Goal: Task Accomplishment & Management: Complete application form

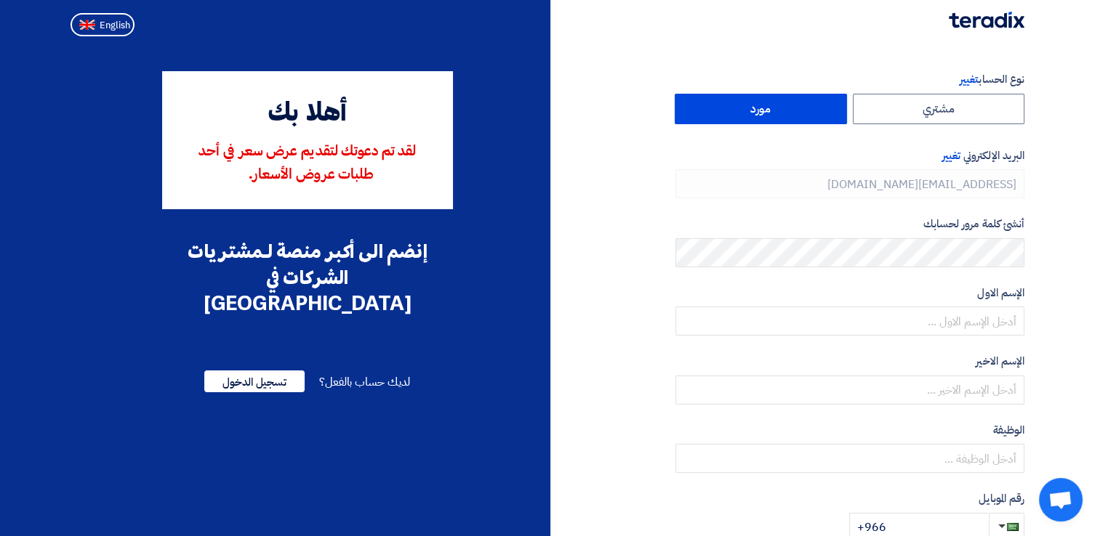
type input "[PHONE_NUMBER]"
click at [110, 20] on span "English" at bounding box center [115, 25] width 31 height 10
type input "Register"
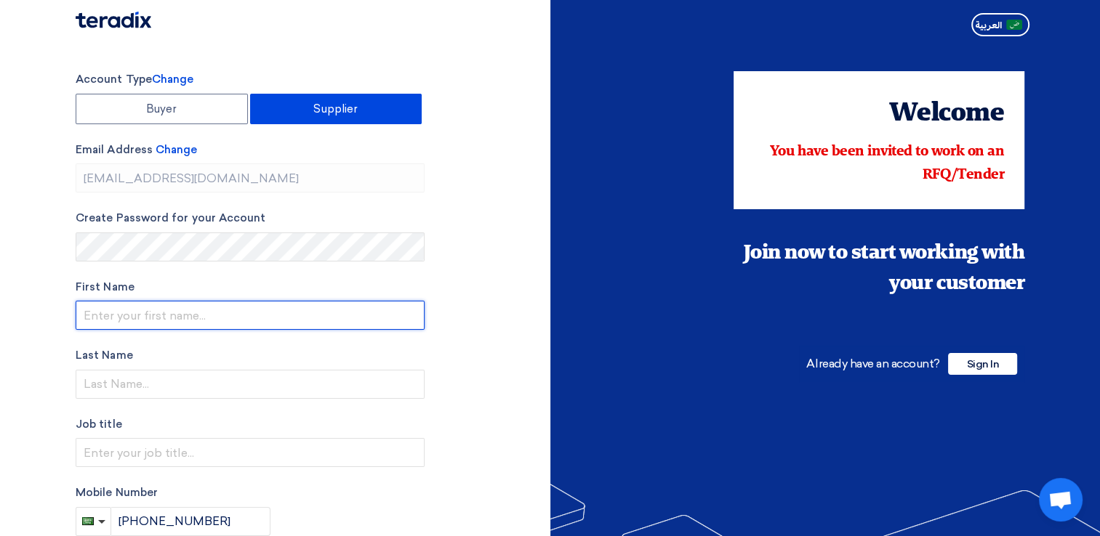
click at [160, 313] on input "text" at bounding box center [250, 315] width 349 height 29
type input "Hamad"
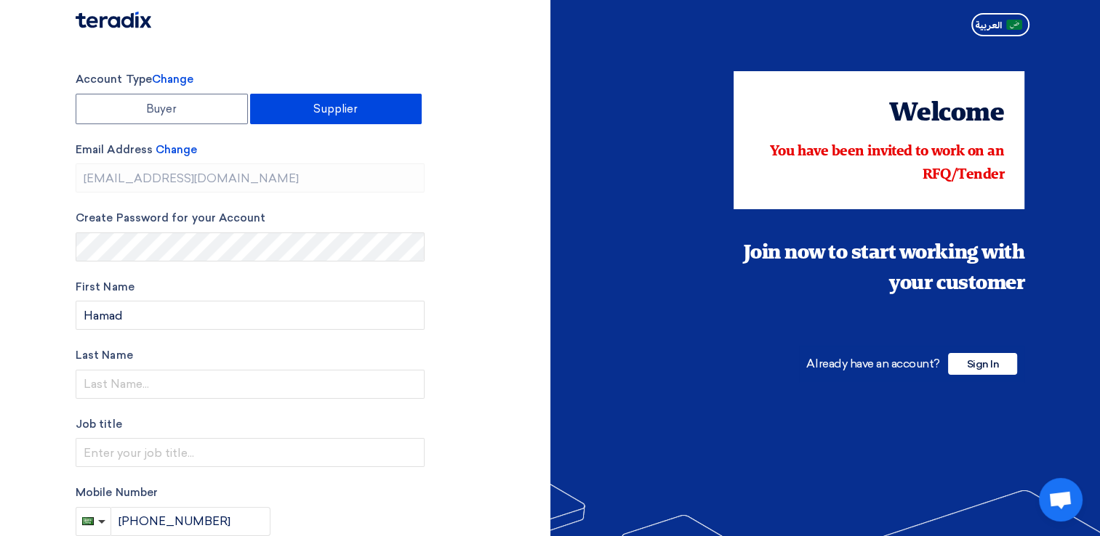
drag, startPoint x: 505, startPoint y: 278, endPoint x: 497, endPoint y: 287, distance: 12.9
click at [505, 278] on div "Account Type Change Buyer Supplier Email Address Change [EMAIL_ADDRESS][DOMAIN_…" at bounding box center [308, 414] width 486 height 686
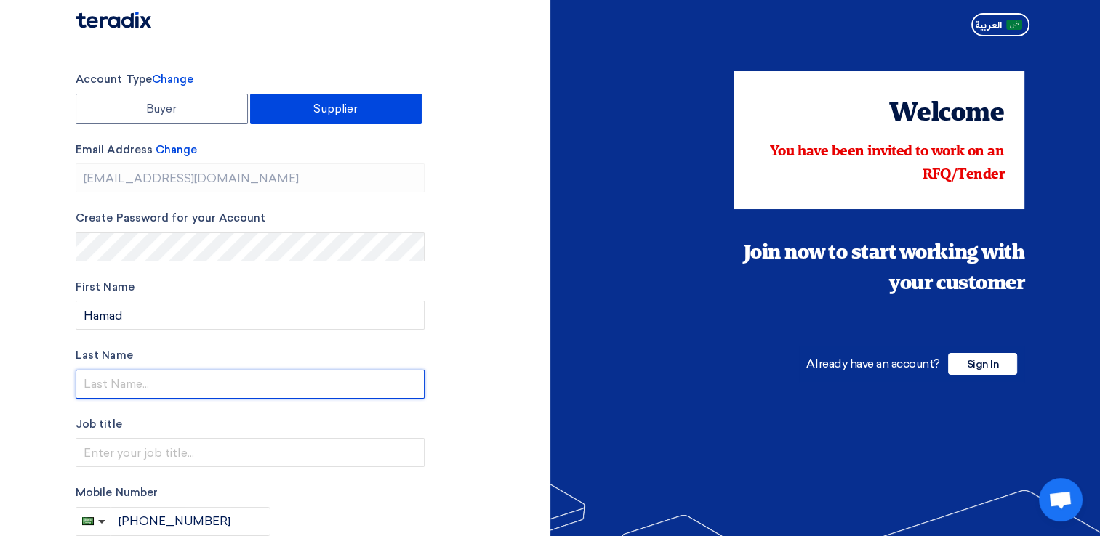
click at [292, 374] on input "text" at bounding box center [250, 384] width 349 height 29
type input "Yousafani"
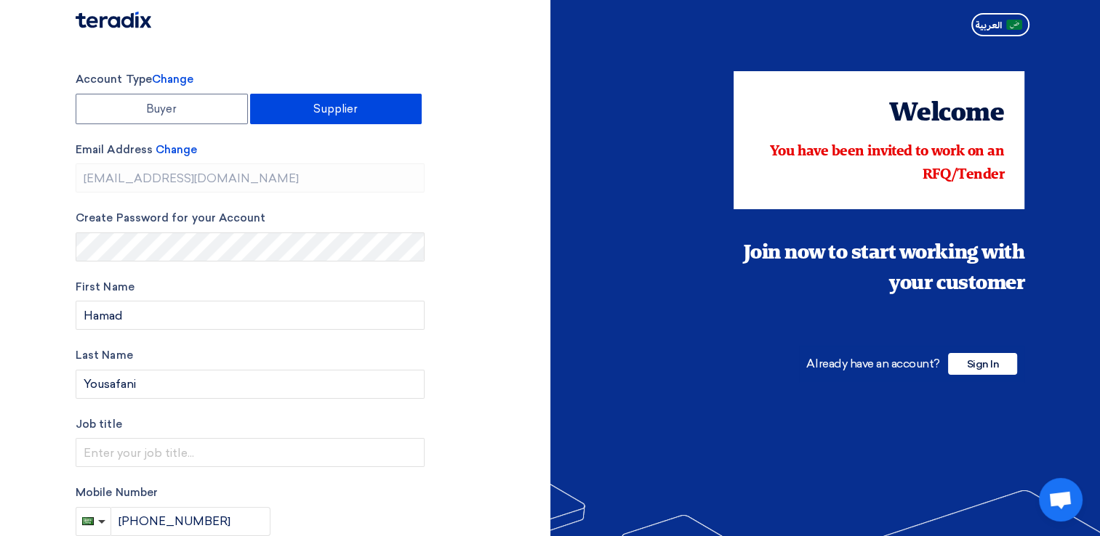
click at [462, 253] on div "Account Type Change Buyer Supplier Email Address Change [EMAIL_ADDRESS][DOMAIN_…" at bounding box center [308, 414] width 486 height 686
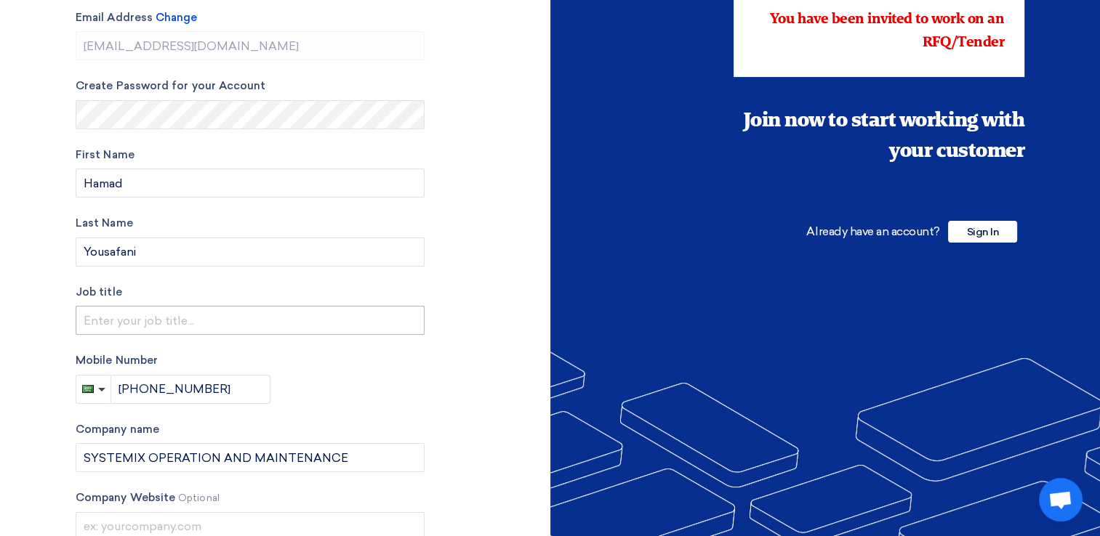
scroll to position [145, 0]
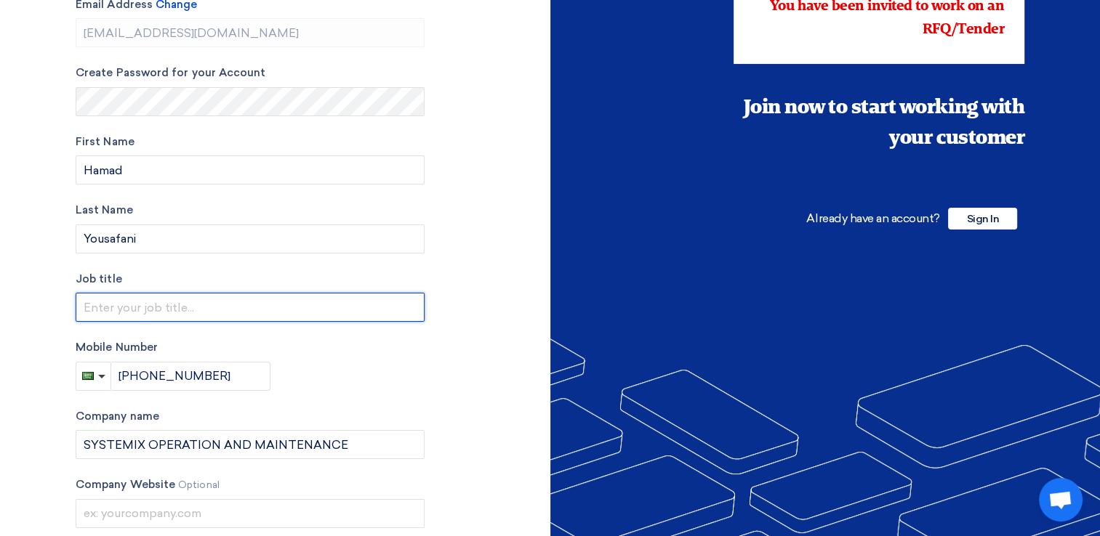
click at [322, 305] on input "text" at bounding box center [250, 307] width 349 height 29
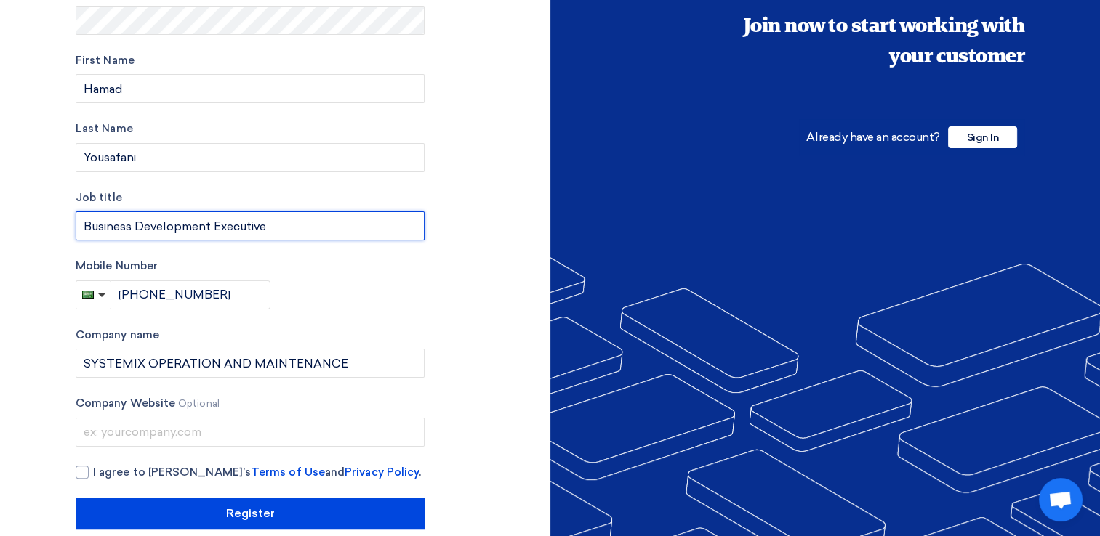
scroll to position [248, 0]
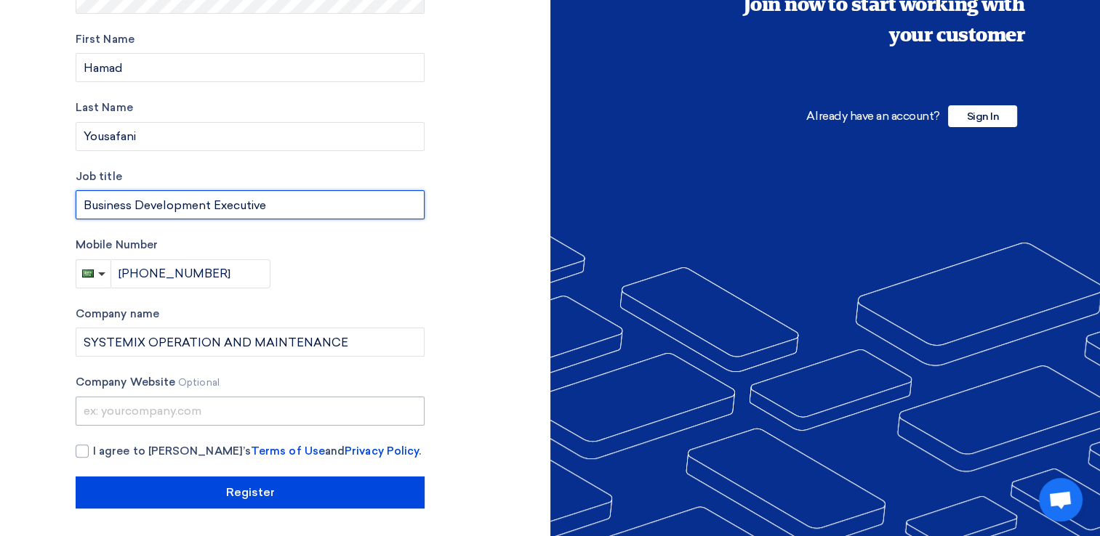
type input "Business Development Executive"
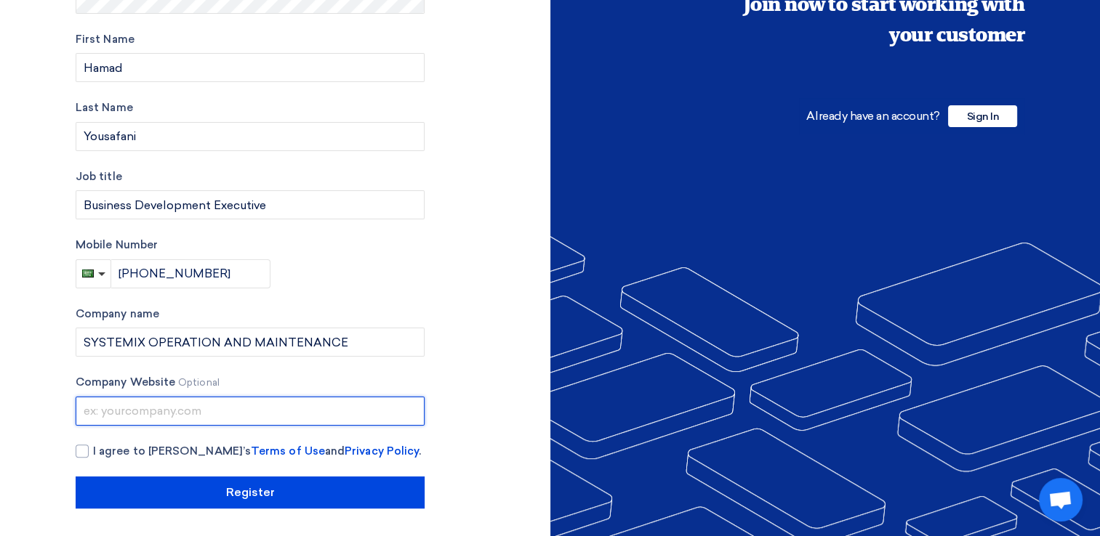
click at [164, 417] on input "text" at bounding box center [250, 411] width 349 height 29
paste input "[DOMAIN_NAME]"
type input "[DOMAIN_NAME]"
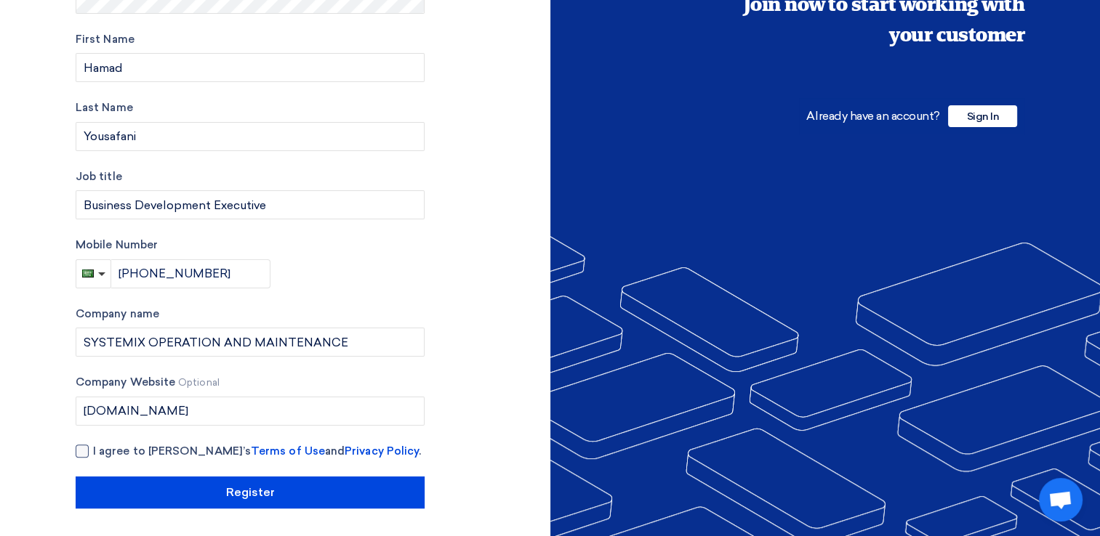
click at [84, 452] on div at bounding box center [82, 451] width 13 height 13
click at [93, 452] on input "I agree to [PERSON_NAME]’s Terms of Use and Privacy Policy ." at bounding box center [267, 457] width 349 height 29
checkbox input "true"
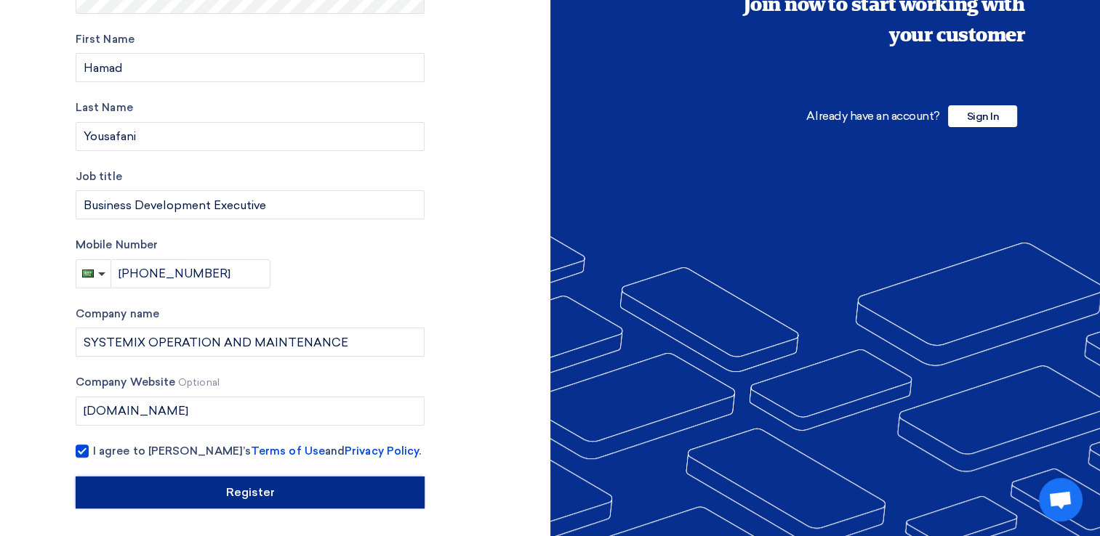
click at [236, 492] on input "Register" at bounding box center [250, 493] width 349 height 32
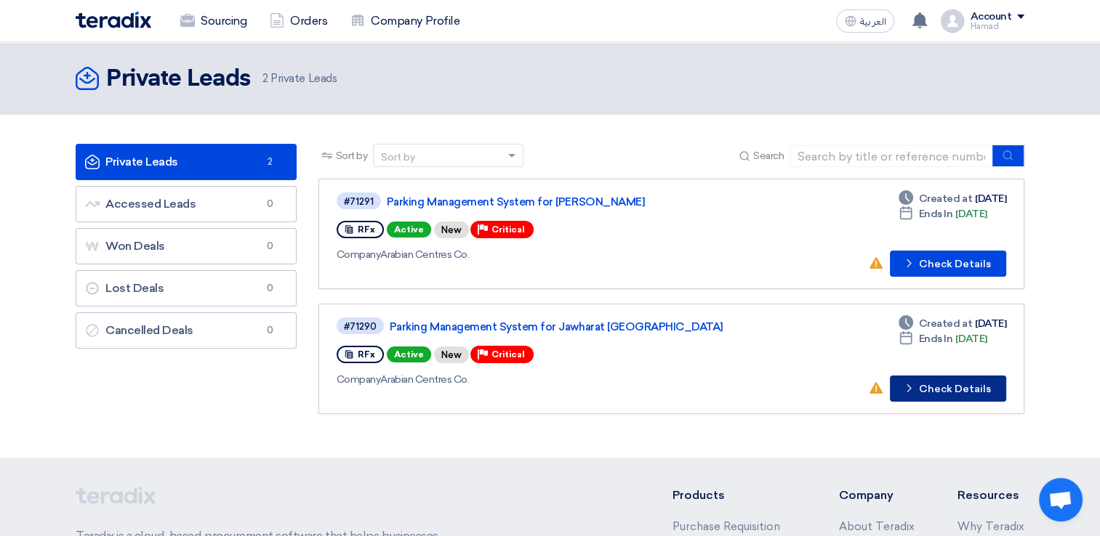
click at [951, 388] on button "Check details Check Details" at bounding box center [948, 389] width 116 height 26
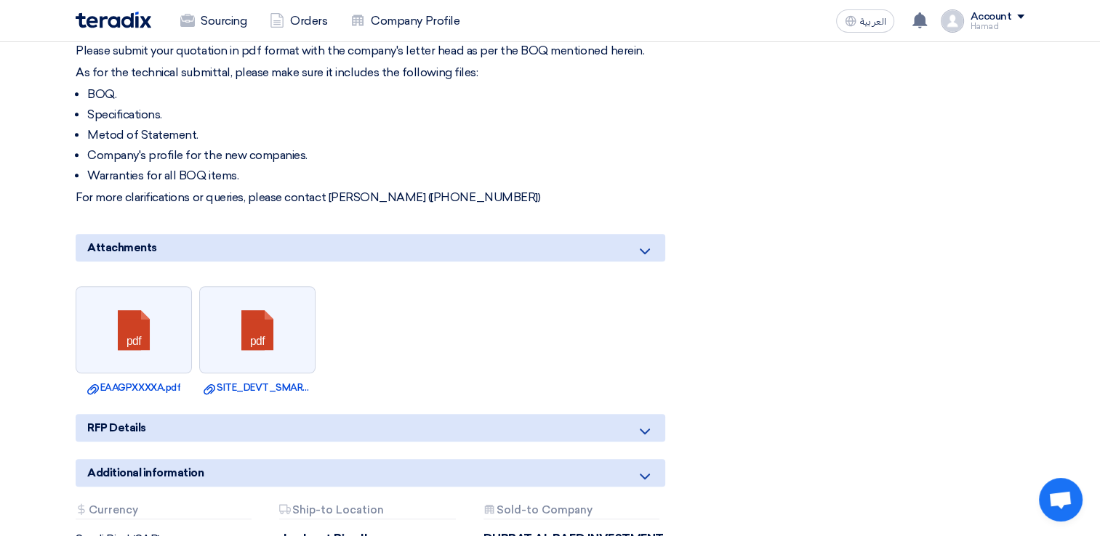
scroll to position [1018, 0]
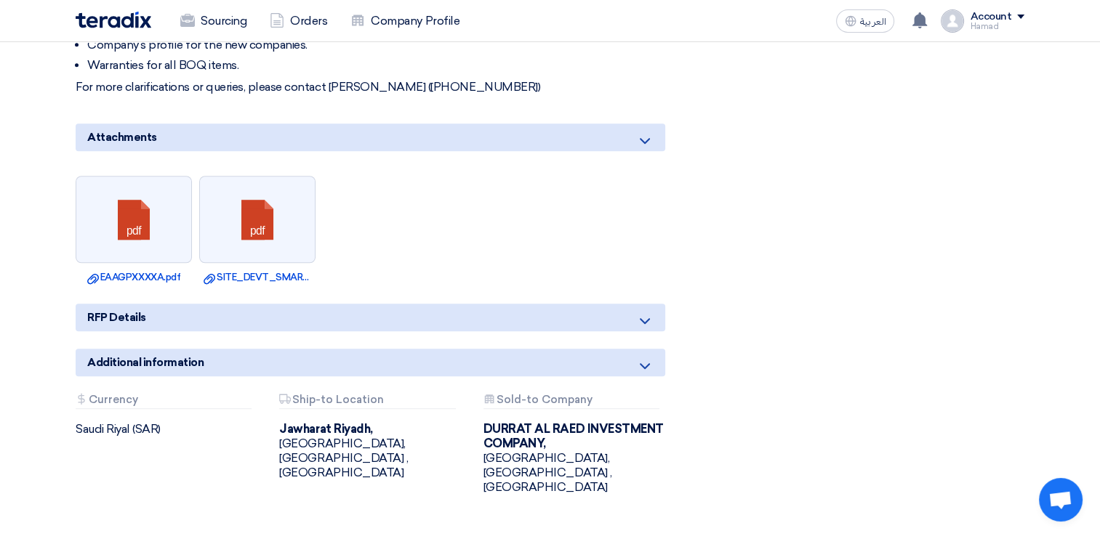
click at [646, 313] on icon at bounding box center [644, 321] width 17 height 17
click at [643, 313] on icon at bounding box center [644, 321] width 17 height 17
click at [645, 363] on use at bounding box center [645, 366] width 10 height 6
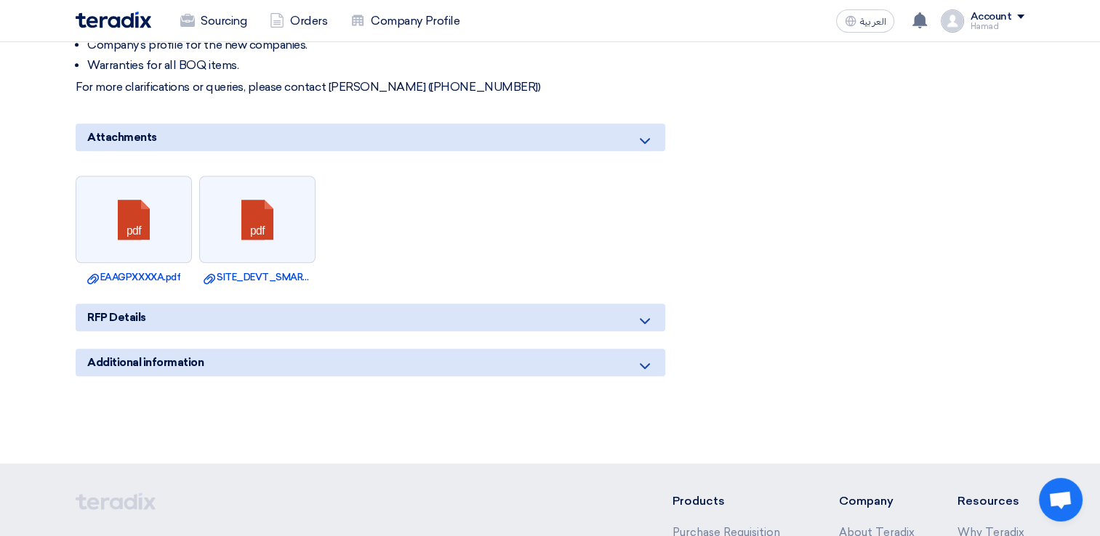
click at [648, 313] on icon at bounding box center [644, 321] width 17 height 17
click at [643, 358] on icon at bounding box center [644, 366] width 17 height 17
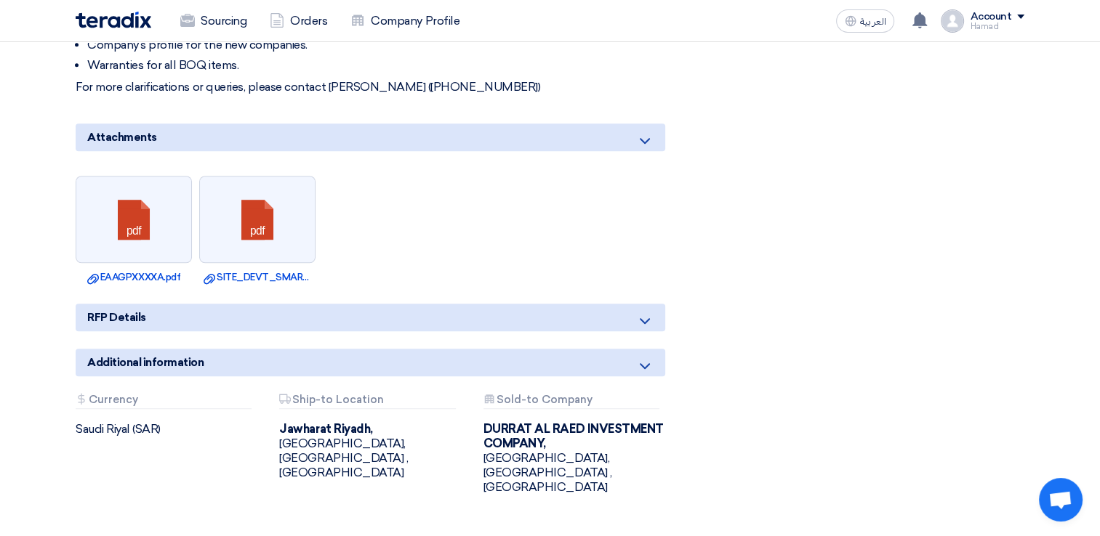
click at [648, 313] on icon at bounding box center [644, 321] width 17 height 17
click at [636, 132] on icon at bounding box center [644, 140] width 17 height 17
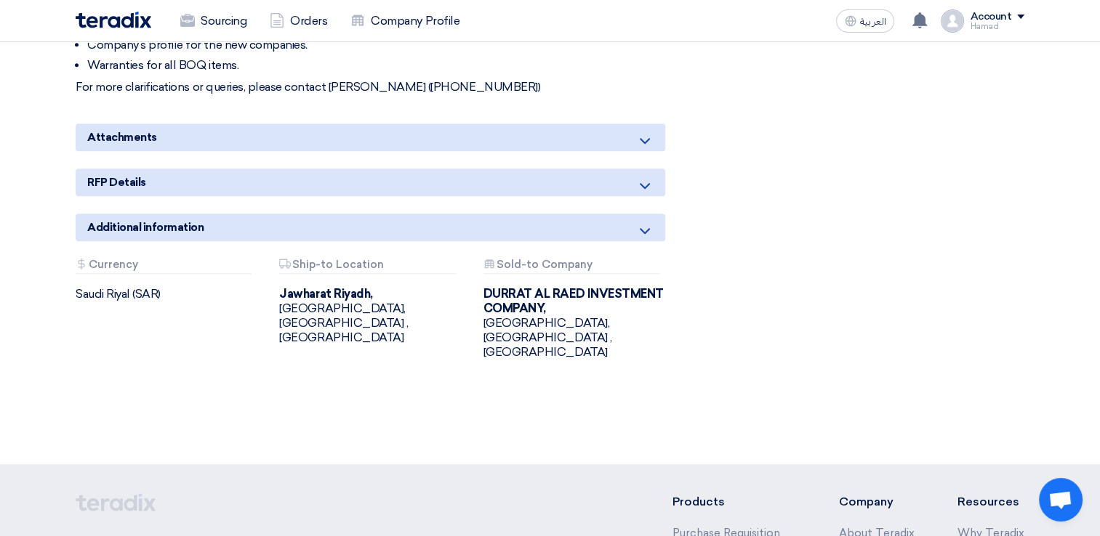
click at [639, 132] on icon at bounding box center [644, 140] width 17 height 17
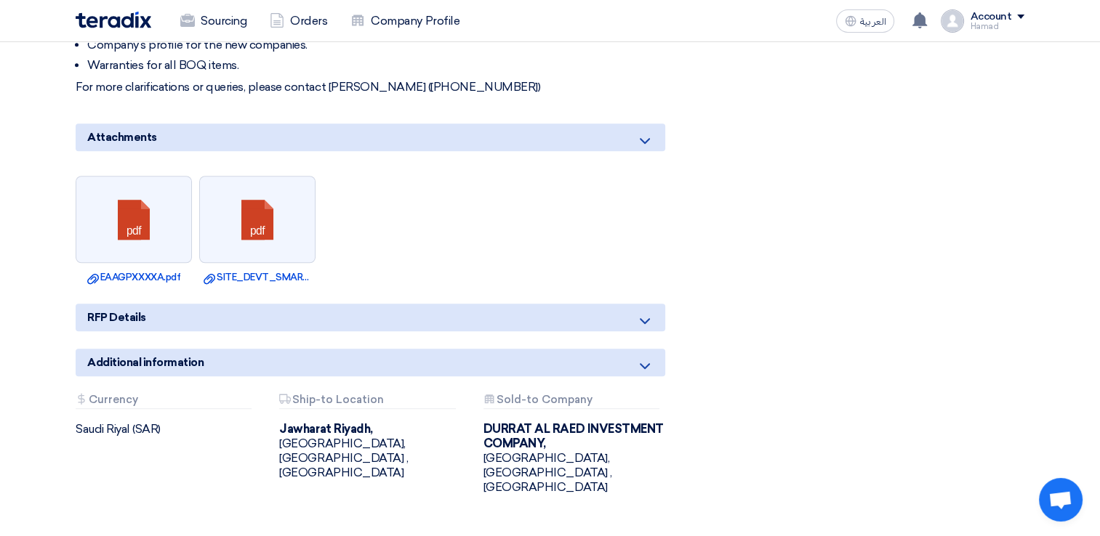
click at [640, 313] on icon at bounding box center [644, 321] width 17 height 17
click at [154, 230] on link at bounding box center [134, 220] width 116 height 87
click at [256, 238] on link at bounding box center [258, 220] width 116 height 87
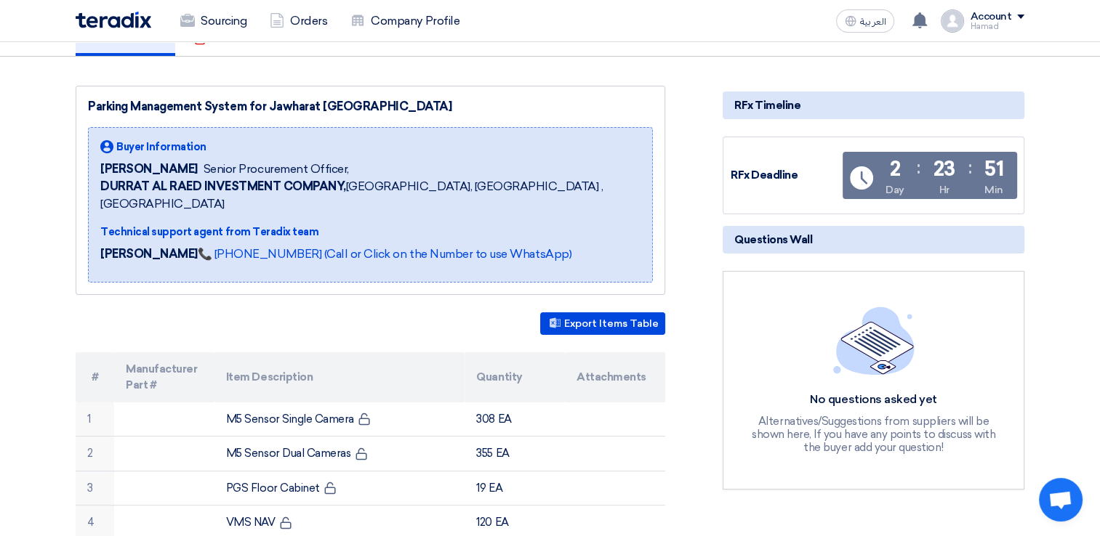
scroll to position [0, 0]
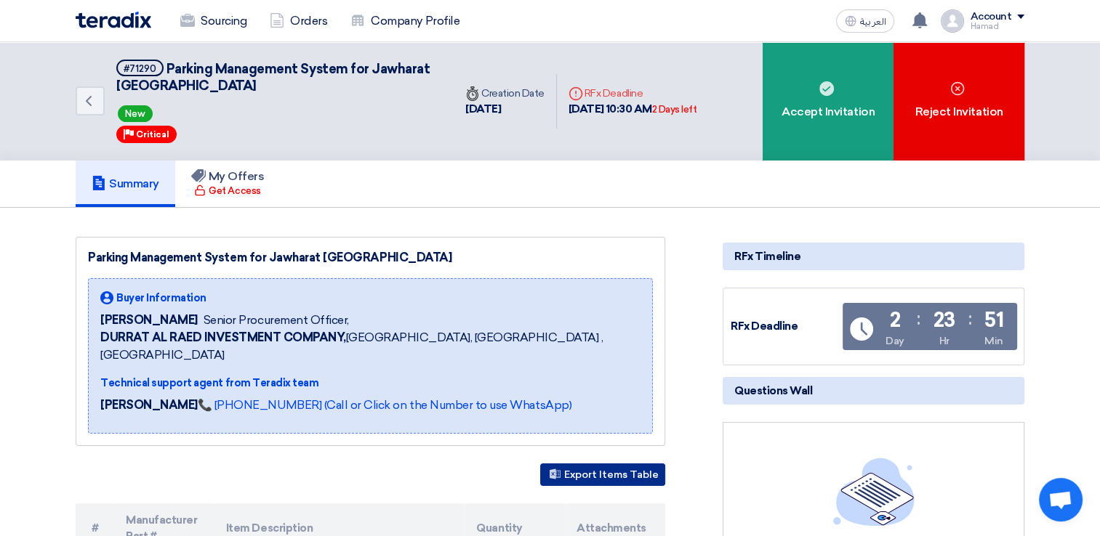
click at [587, 464] on button "Export Items Table" at bounding box center [602, 475] width 125 height 23
click at [90, 102] on icon "Back" at bounding box center [88, 100] width 17 height 17
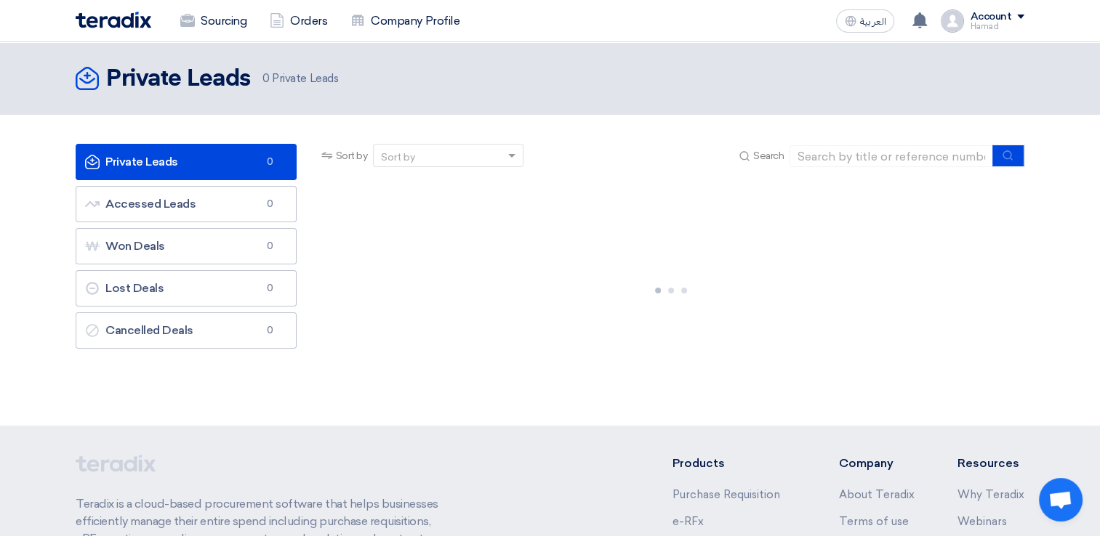
click at [217, 166] on link "Private Leads Private Leads 0" at bounding box center [186, 162] width 221 height 36
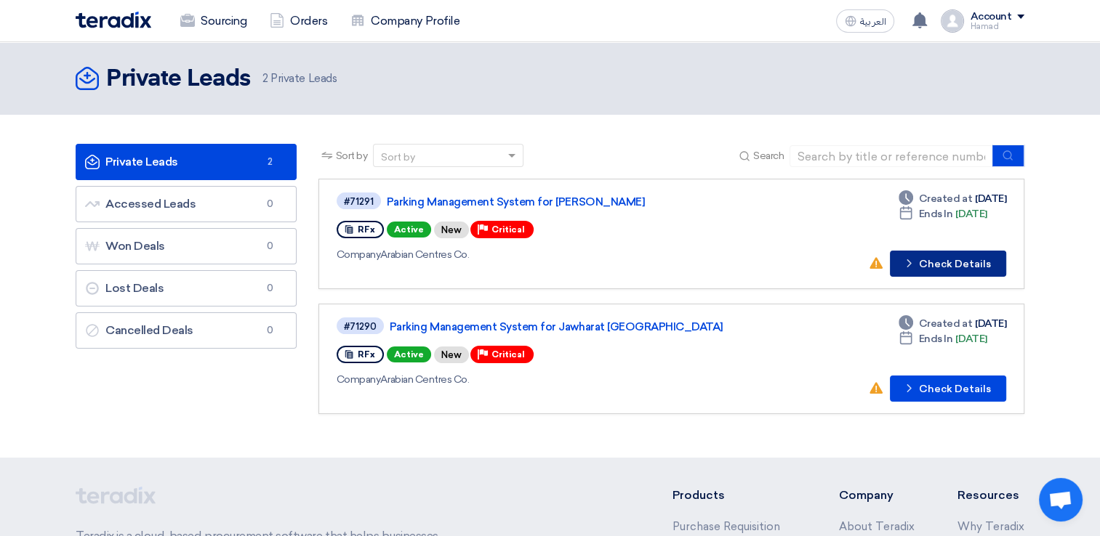
click at [931, 264] on button "Check details Check Details" at bounding box center [948, 264] width 116 height 26
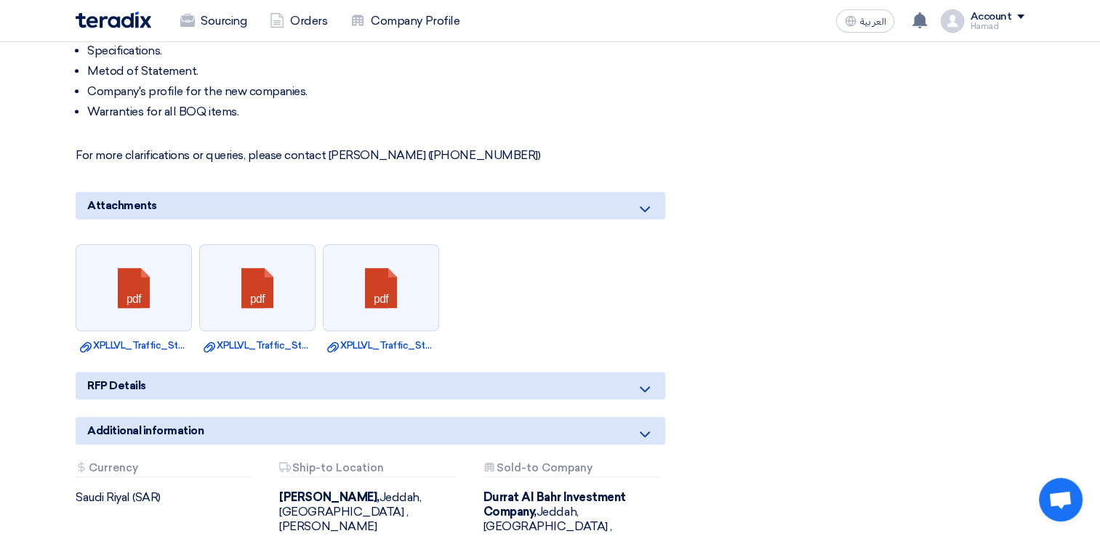
scroll to position [1018, 0]
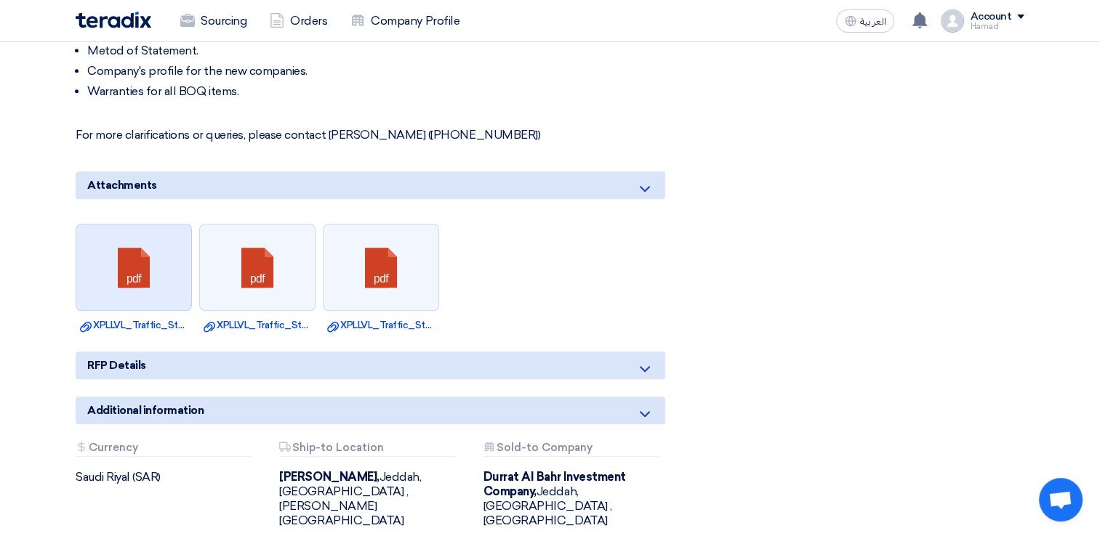
click at [156, 288] on link at bounding box center [134, 268] width 116 height 87
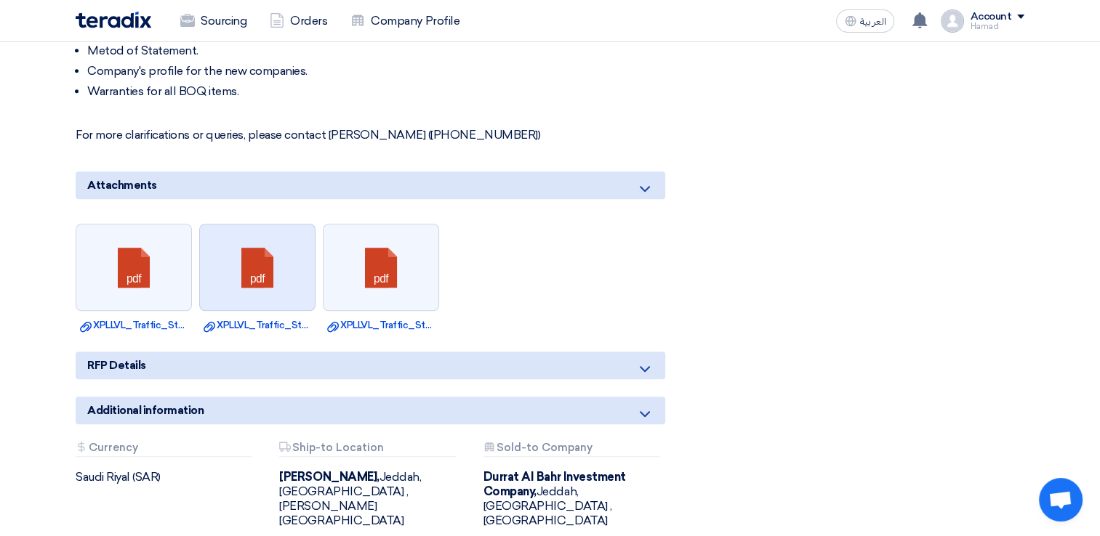
click at [292, 287] on link at bounding box center [258, 268] width 116 height 87
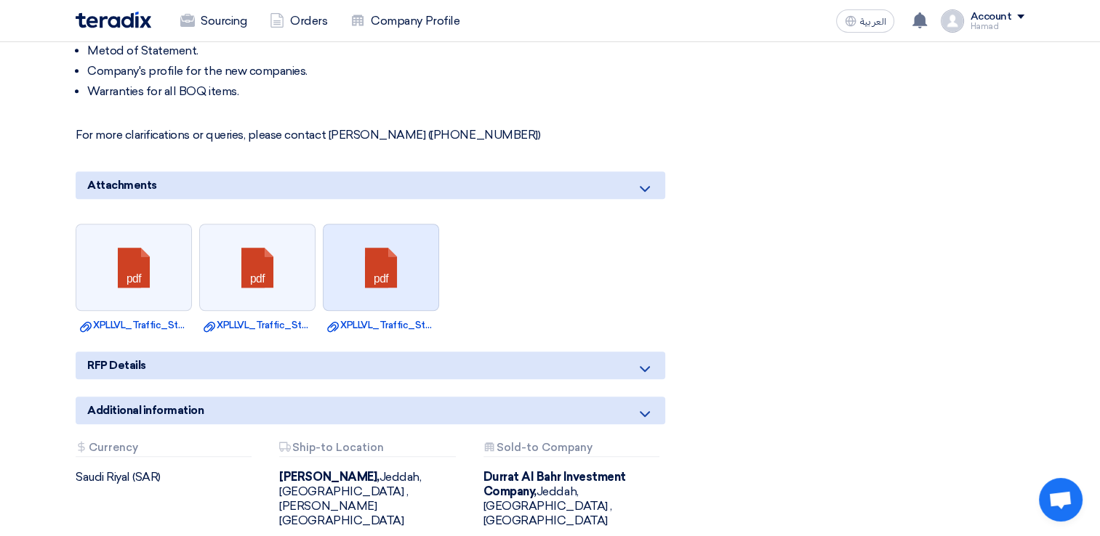
click at [368, 286] on link at bounding box center [381, 268] width 116 height 87
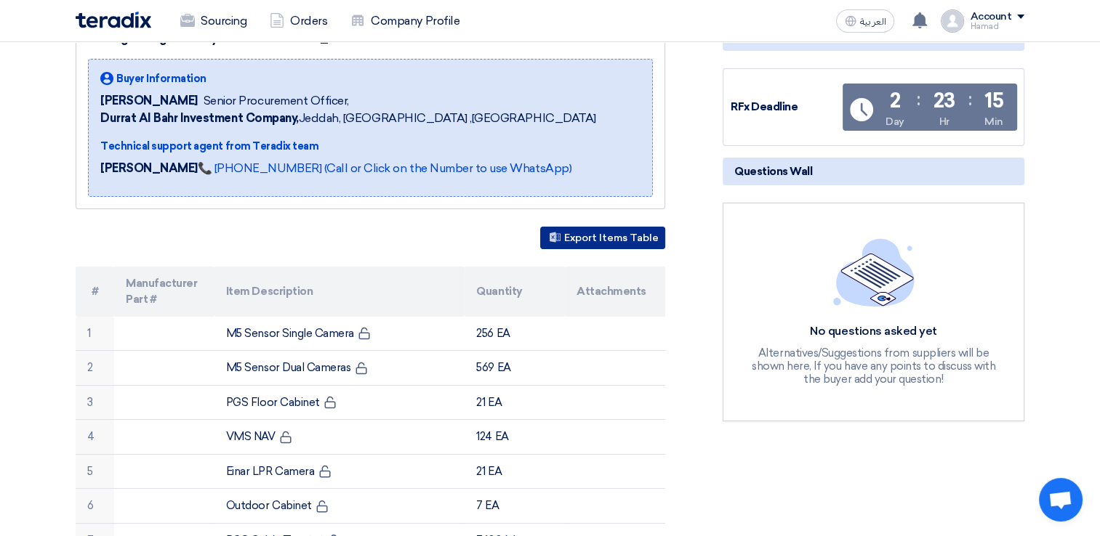
scroll to position [218, 0]
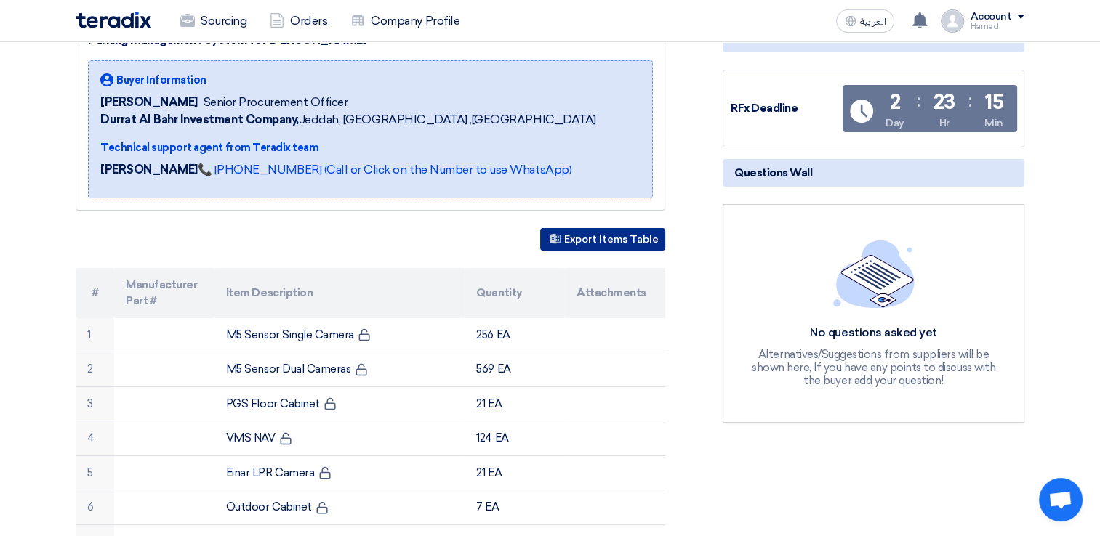
click at [628, 231] on button "Export Items Table" at bounding box center [602, 239] width 125 height 23
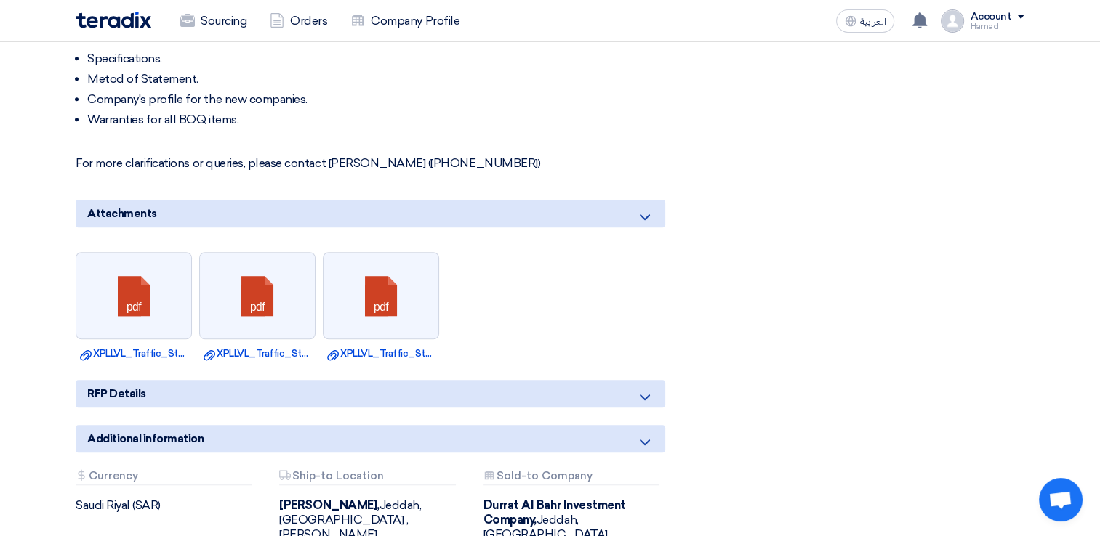
scroll to position [1018, 0]
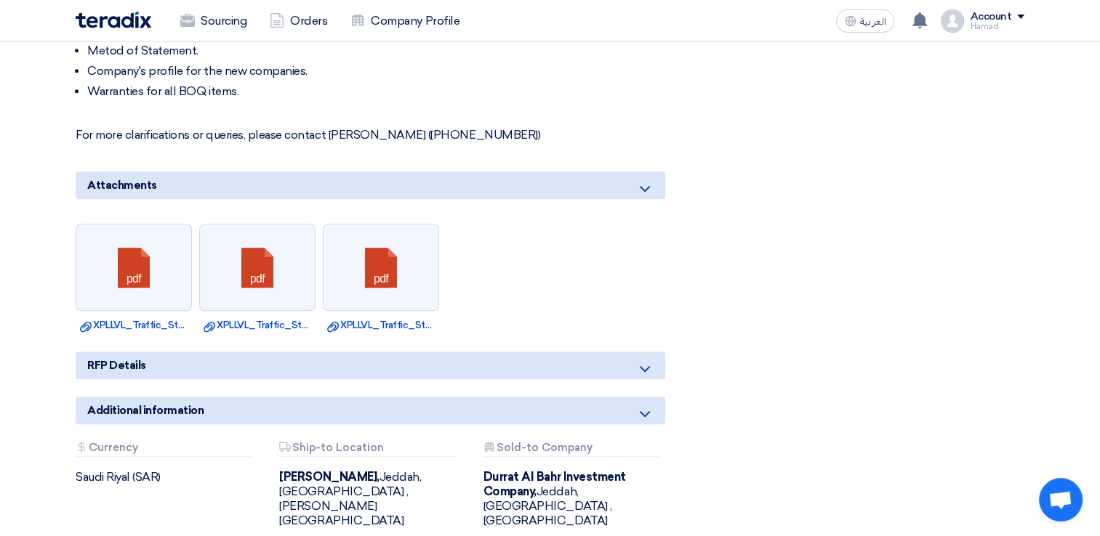
click at [641, 366] on use at bounding box center [645, 369] width 10 height 6
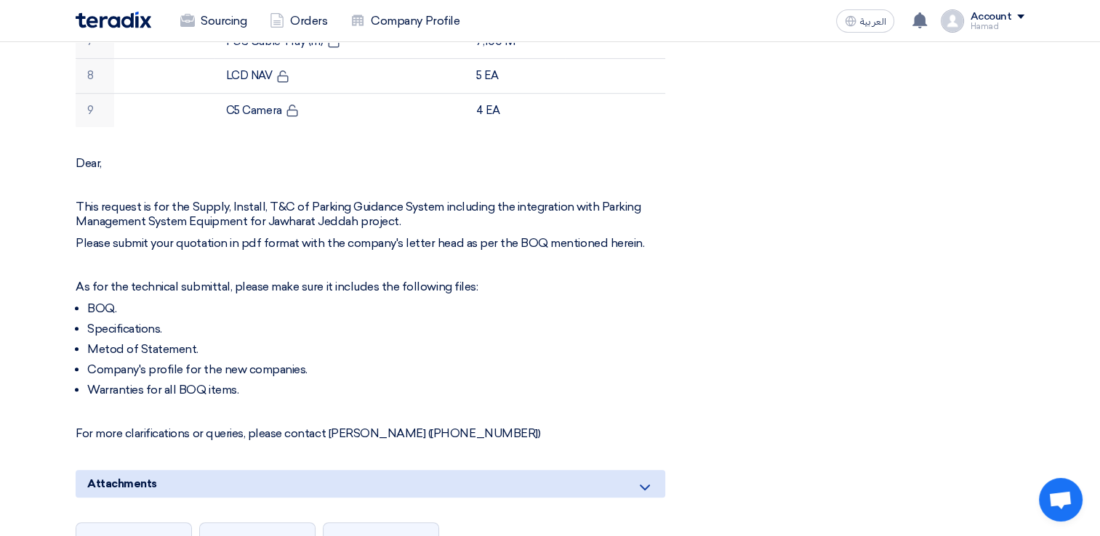
scroll to position [727, 0]
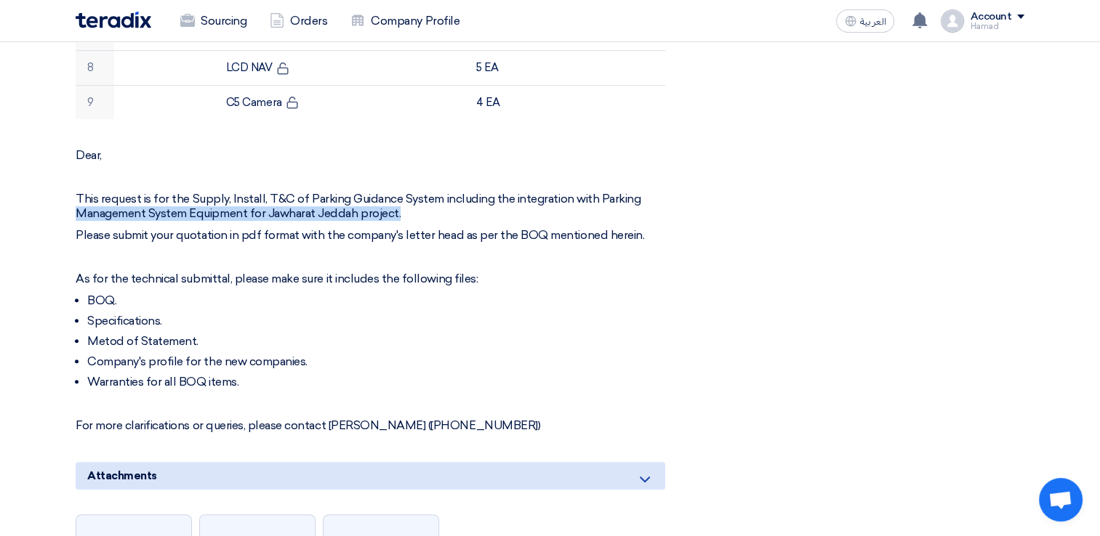
drag, startPoint x: 77, startPoint y: 211, endPoint x: 405, endPoint y: 215, distance: 327.9
click at [405, 215] on p "This request is for the Supply, Install, T&C of Parking Guidance System includi…" at bounding box center [371, 206] width 590 height 29
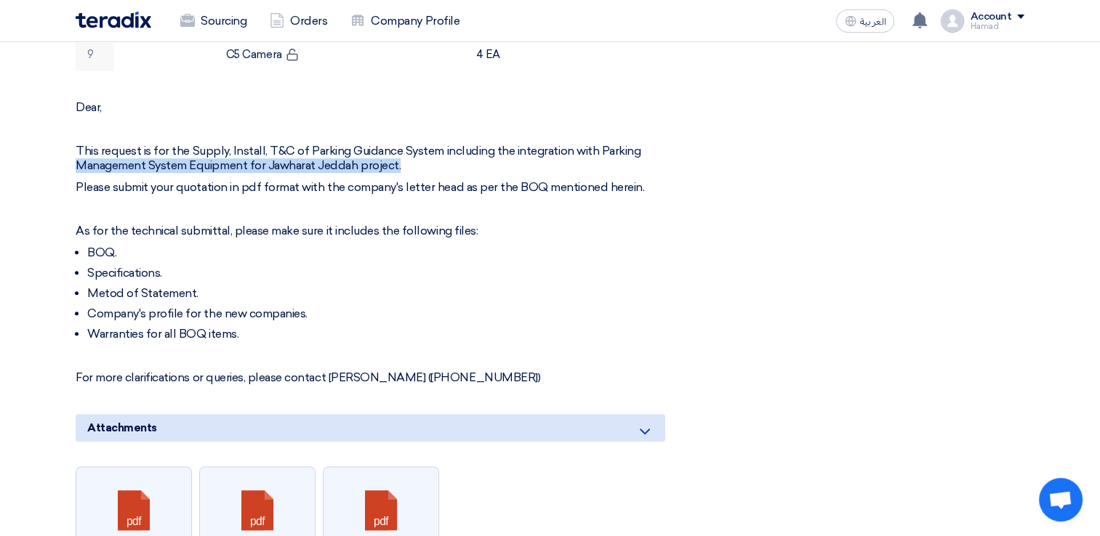
scroll to position [800, 0]
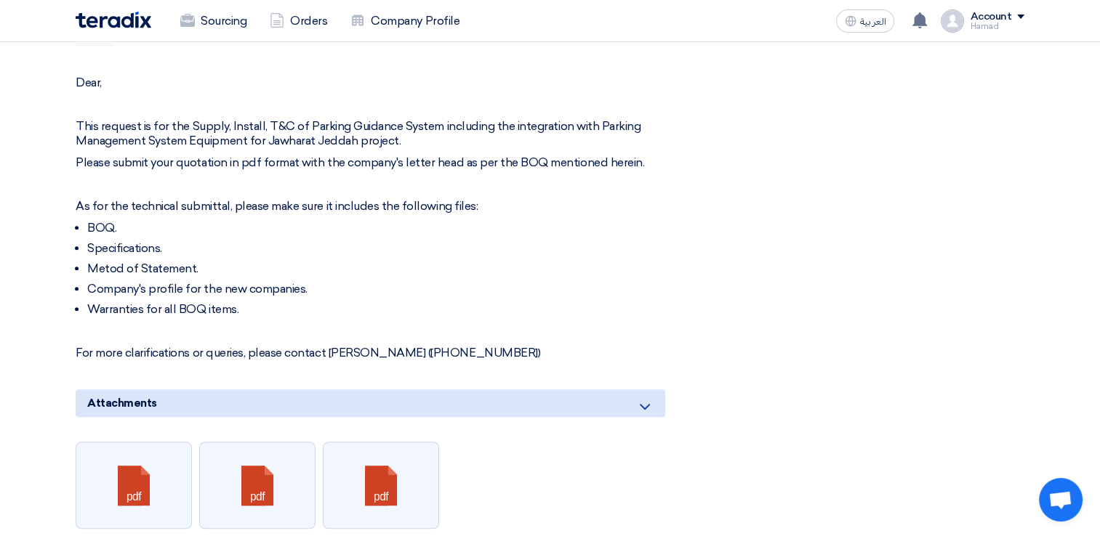
click at [342, 167] on div "Dear, This request is for the Supply, Install, T&C of Parking Guidance System i…" at bounding box center [371, 218] width 590 height 285
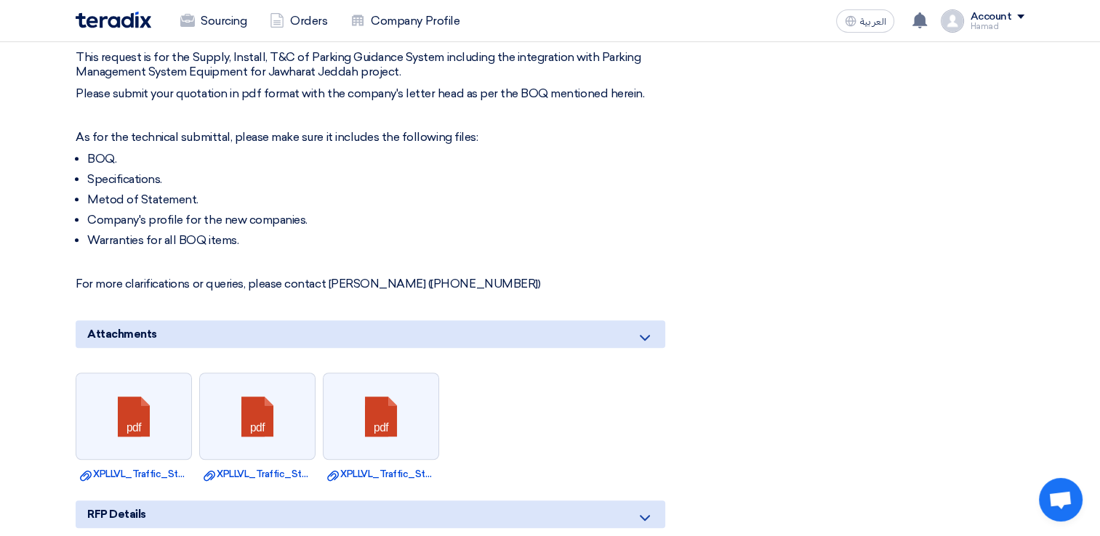
scroll to position [872, 0]
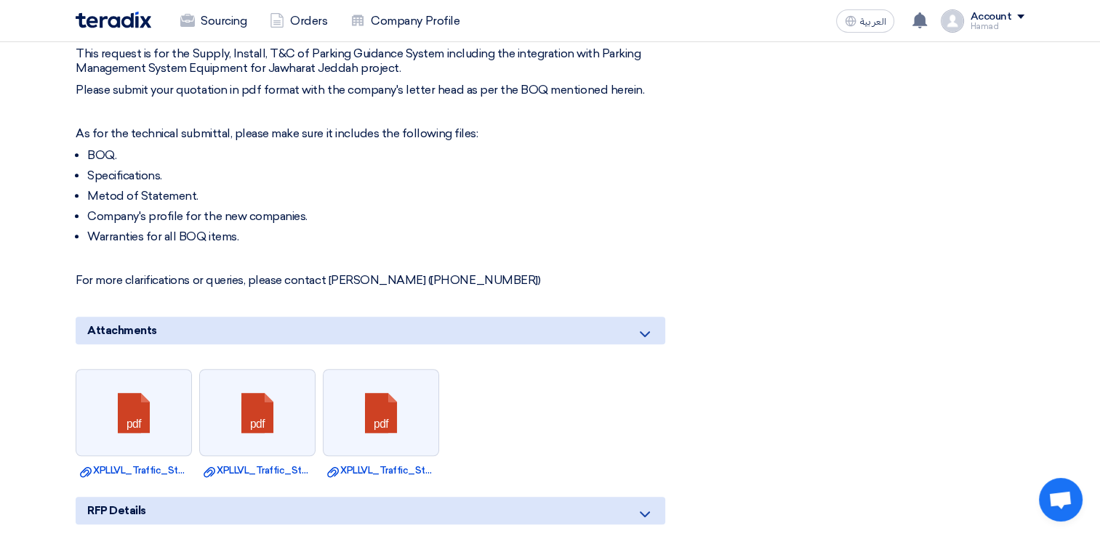
click at [167, 171] on li "Specifications." at bounding box center [376, 176] width 578 height 15
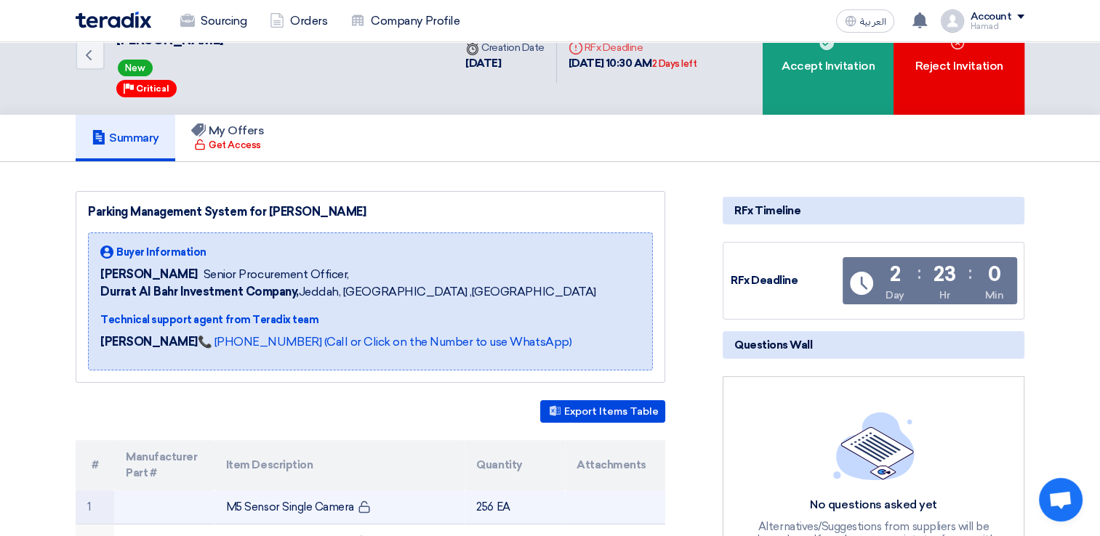
scroll to position [0, 0]
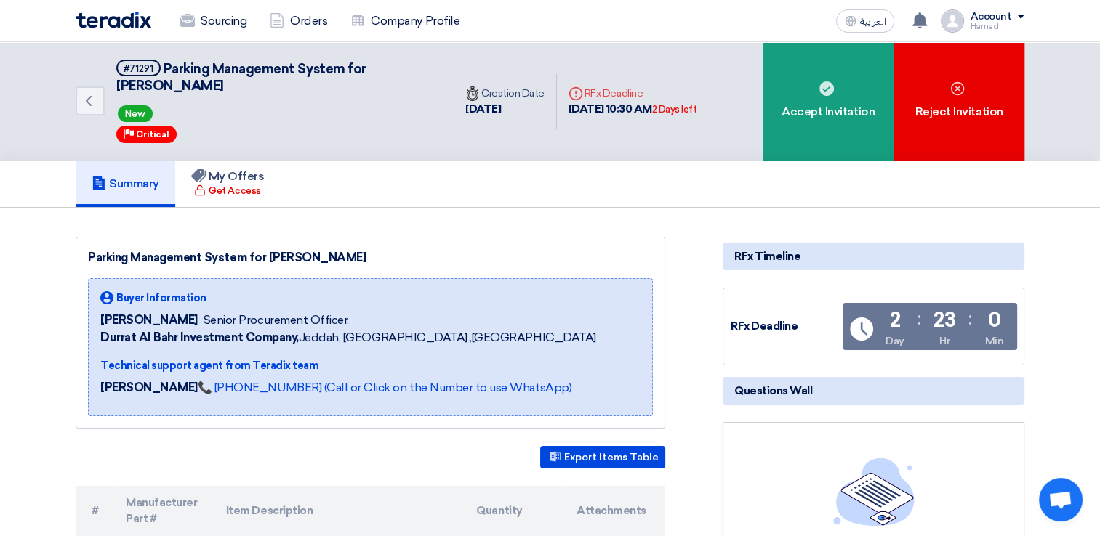
drag, startPoint x: 571, startPoint y: 107, endPoint x: 675, endPoint y: 104, distance: 104.0
click at [675, 104] on div "[DATE] 10:30 AM 2 Days left" at bounding box center [632, 109] width 129 height 17
drag, startPoint x: 675, startPoint y: 104, endPoint x: 665, endPoint y: 137, distance: 34.3
click at [666, 130] on div "Back #71291 Parking Management System for Jawharat Jeddah New Priority Critical…" at bounding box center [392, 101] width 632 height 118
click at [651, 173] on div "Summary My Offers Get Access" at bounding box center [550, 184] width 949 height 47
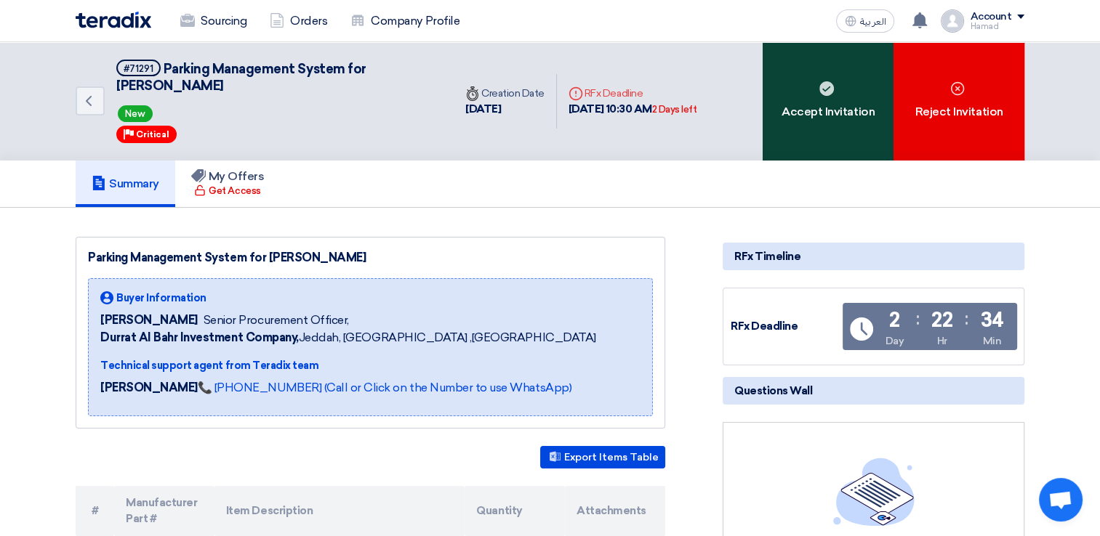
click at [830, 132] on div "Accept Invitation" at bounding box center [828, 101] width 131 height 118
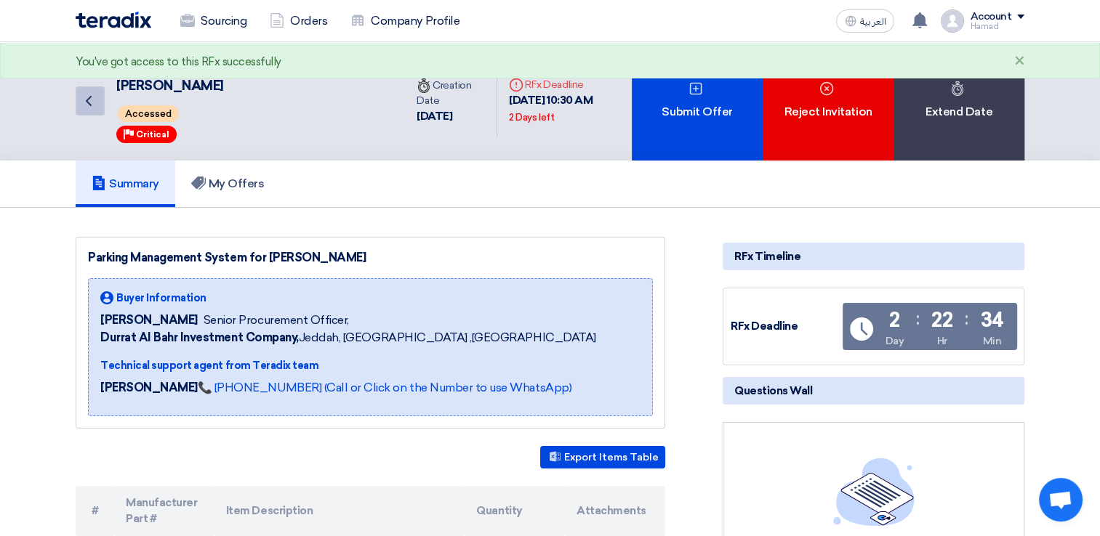
click at [99, 103] on link "Back" at bounding box center [90, 101] width 29 height 29
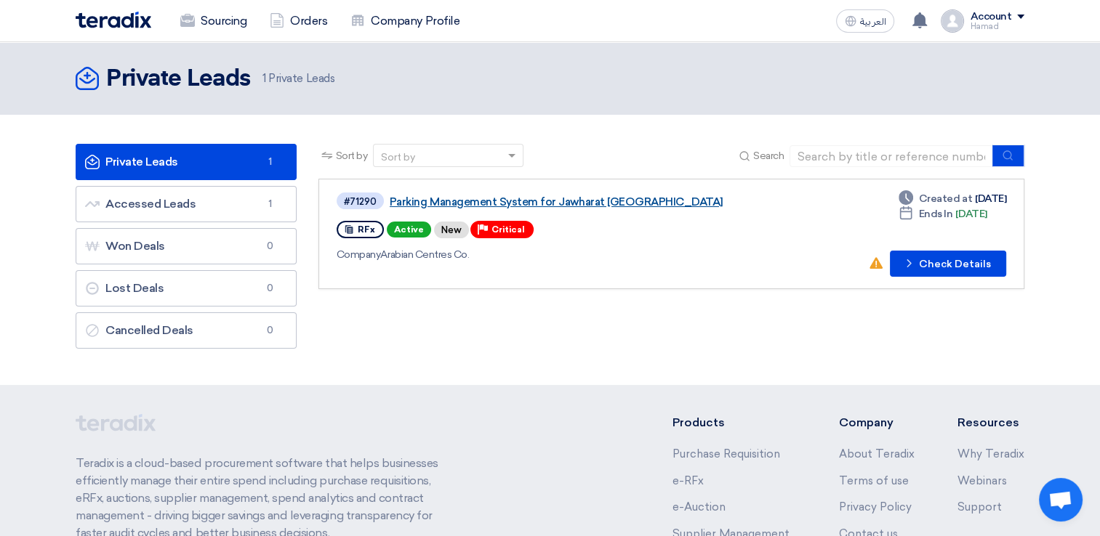
click at [568, 199] on link "Parking Management System for Jawharat [GEOGRAPHIC_DATA]" at bounding box center [571, 202] width 363 height 13
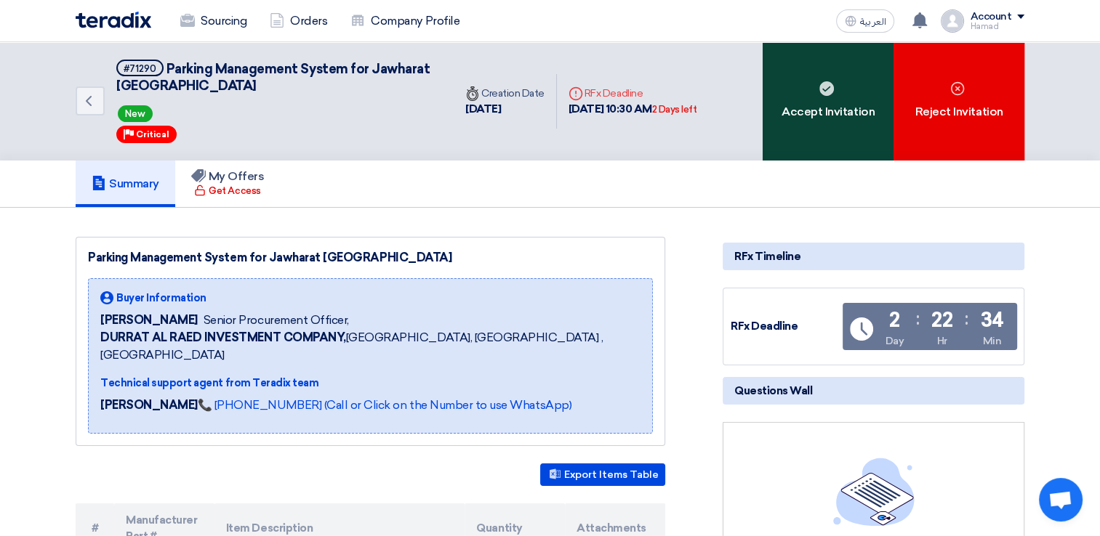
click at [788, 109] on div "Accept Invitation" at bounding box center [828, 101] width 131 height 118
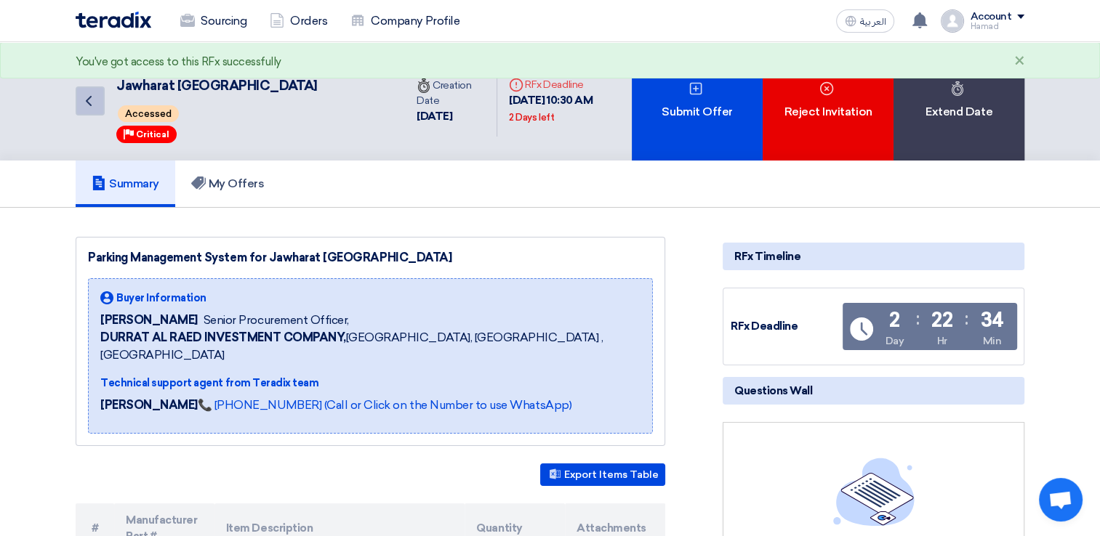
click at [87, 97] on icon "Back" at bounding box center [88, 100] width 17 height 17
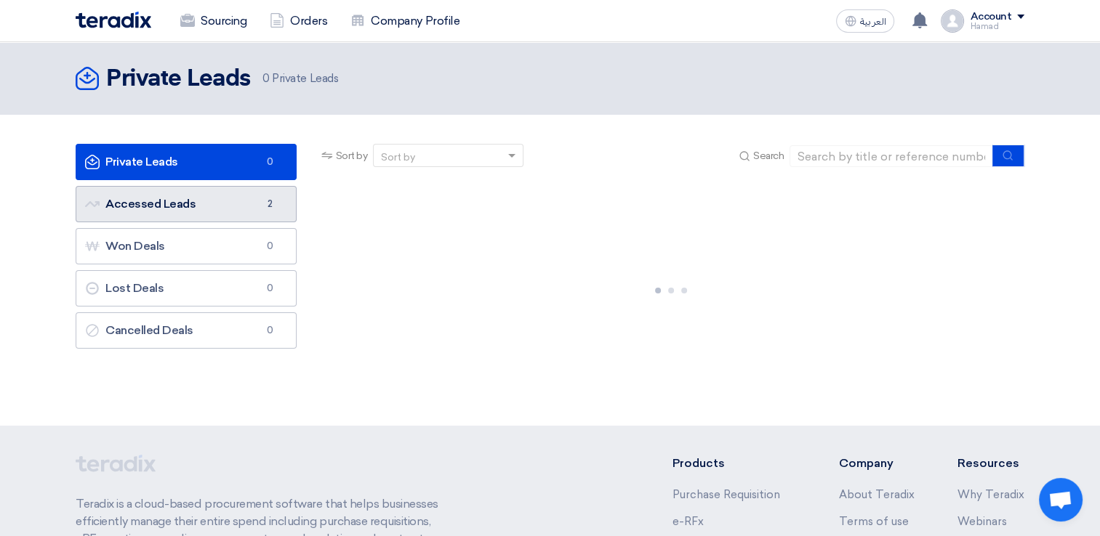
click at [219, 203] on link "Accessed Leads Accessed Leads 2" at bounding box center [186, 204] width 221 height 36
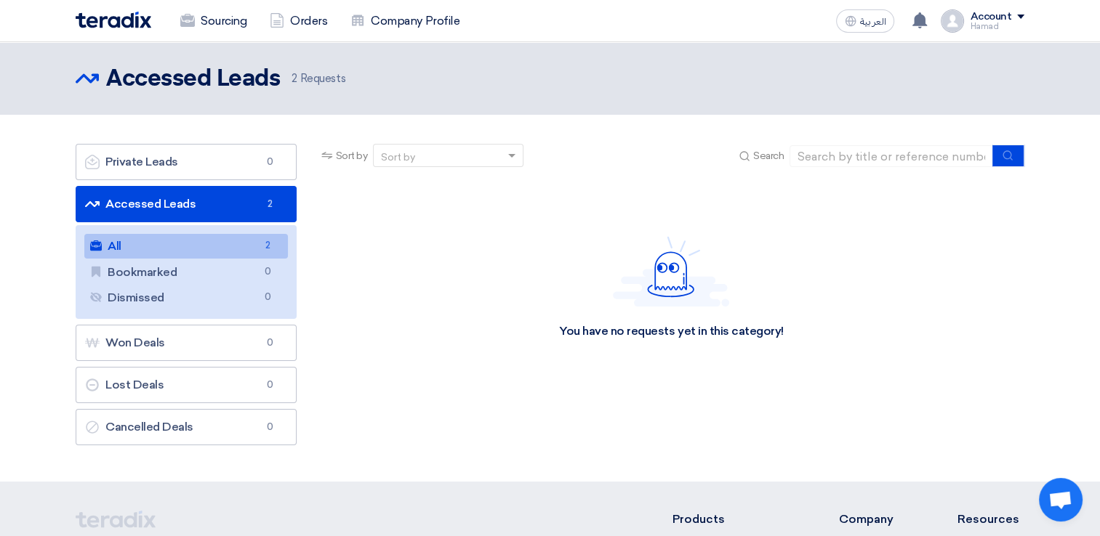
click at [217, 252] on link "All All 2" at bounding box center [186, 246] width 204 height 25
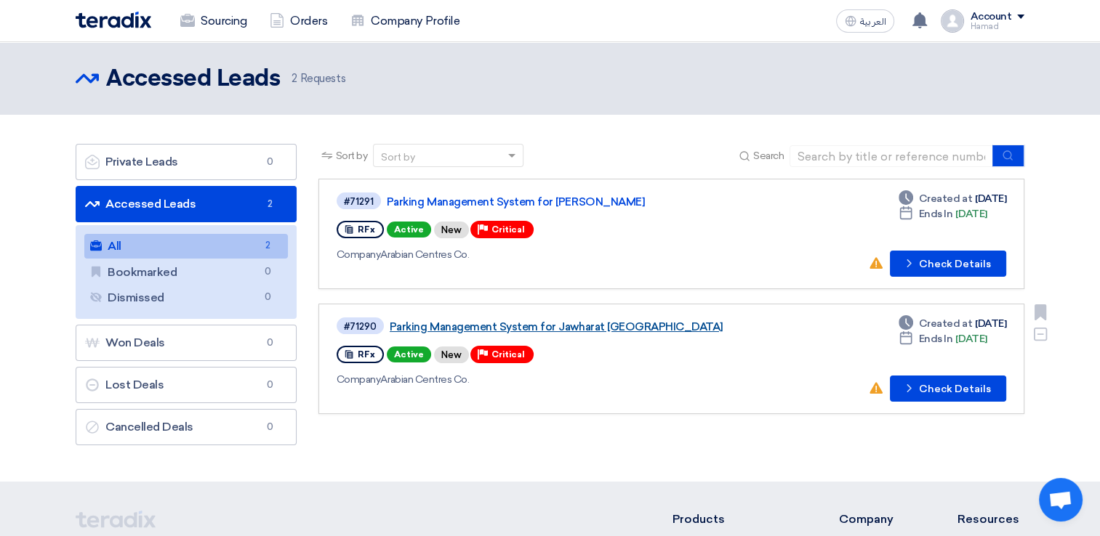
click at [509, 326] on link "Parking Management System for Jawharat [GEOGRAPHIC_DATA]" at bounding box center [571, 327] width 363 height 13
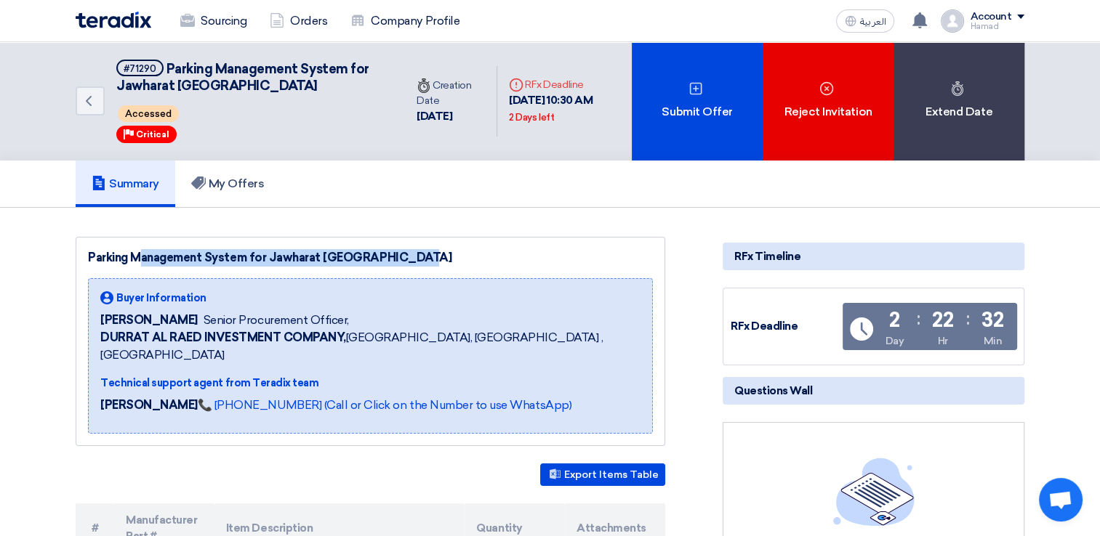
drag, startPoint x: 89, startPoint y: 255, endPoint x: 378, endPoint y: 257, distance: 289.3
click at [378, 257] on div "Parking Management System for Jawharat [GEOGRAPHIC_DATA]" at bounding box center [370, 257] width 565 height 17
copy div "Parking Management System for Jawharat [GEOGRAPHIC_DATA]"
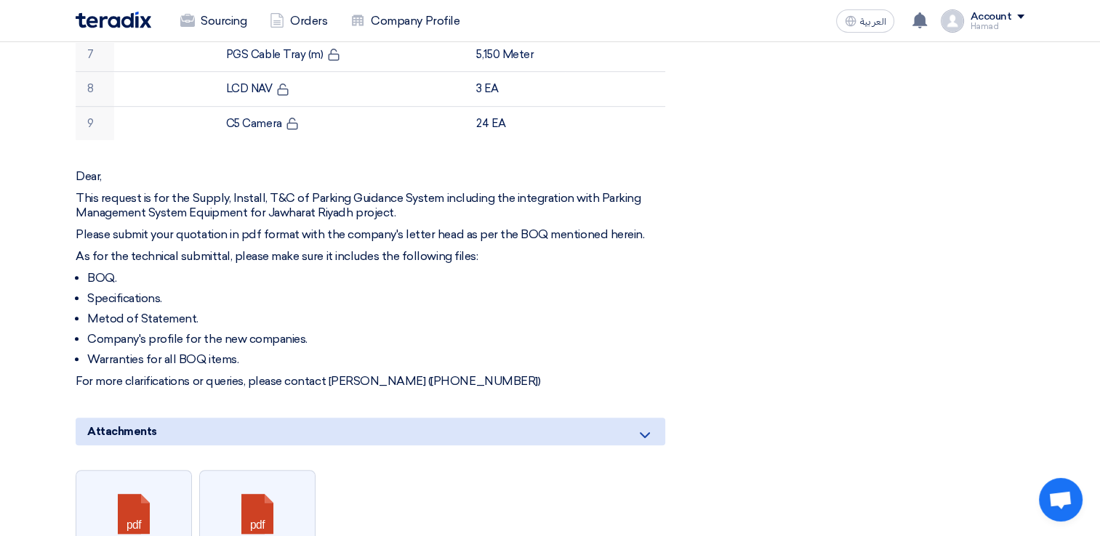
scroll to position [727, 0]
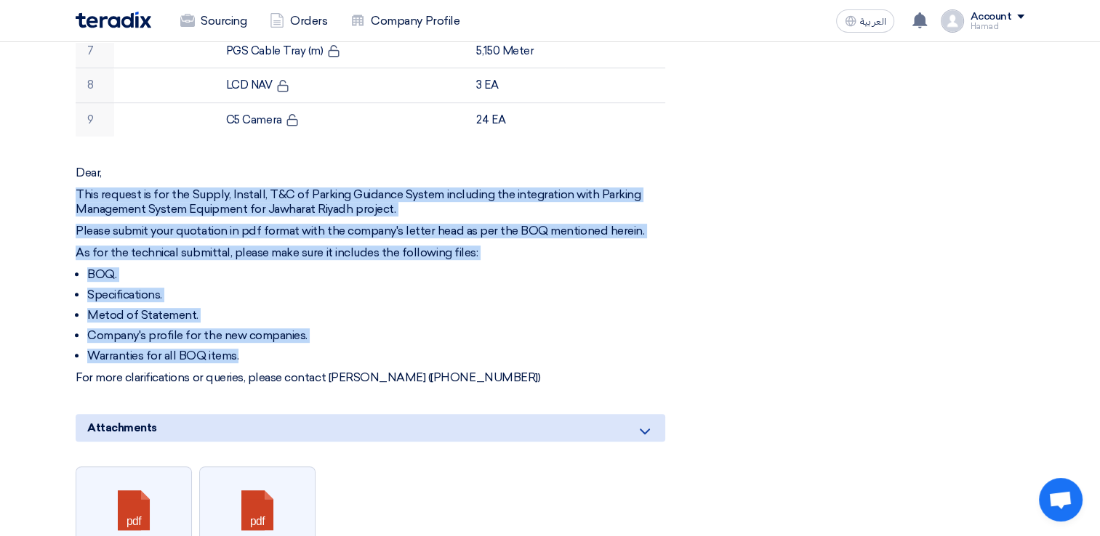
drag, startPoint x: 247, startPoint y: 335, endPoint x: 73, endPoint y: 167, distance: 242.2
click at [73, 167] on div "Parking Management System for Jawharat [GEOGRAPHIC_DATA] Buyer Information [PER…" at bounding box center [388, 165] width 647 height 1311
copy div "This request is for the Supply, Install, T&C of Parking Guidance System includi…"
click at [587, 268] on li "BOQ." at bounding box center [376, 275] width 578 height 15
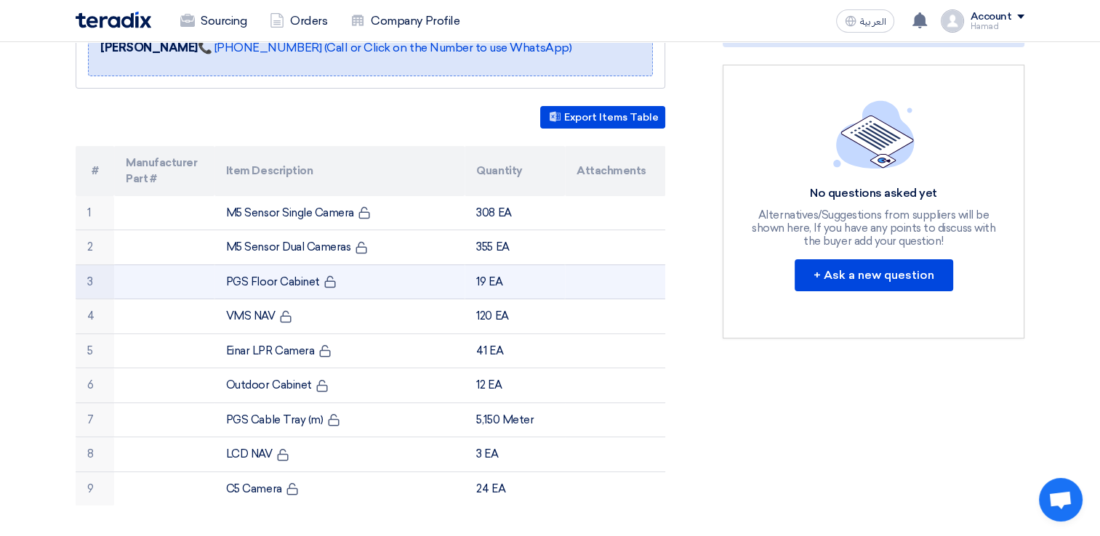
scroll to position [363, 0]
